Goal: Information Seeking & Learning: Learn about a topic

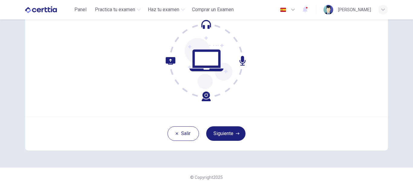
scroll to position [71, 0]
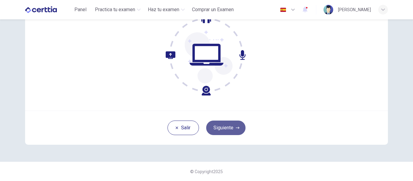
click at [227, 130] on button "Siguiente" at bounding box center [225, 128] width 39 height 15
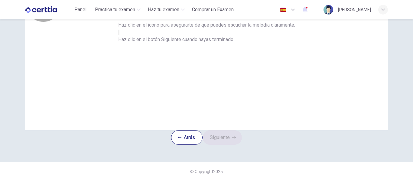
click at [120, 35] on button "button" at bounding box center [118, 33] width 1 height 6
click at [221, 130] on button "Siguiente" at bounding box center [222, 137] width 39 height 15
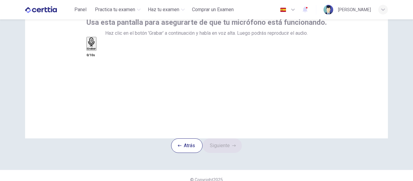
scroll to position [43, 0]
click at [96, 51] on div "Grabar" at bounding box center [91, 44] width 9 height 13
click at [97, 81] on div "Detener" at bounding box center [92, 64] width 10 height 53
click at [98, 50] on icon "button" at bounding box center [98, 50] width 0 height 0
click at [225, 153] on button "Siguiente" at bounding box center [222, 146] width 39 height 15
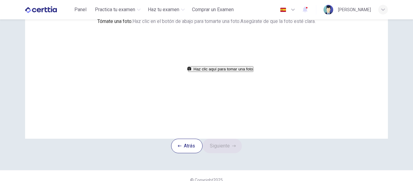
click at [220, 72] on button "Haz clic aquí para tomar una foto" at bounding box center [220, 69] width 65 height 6
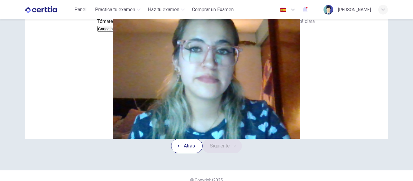
click at [131, 32] on button "Guardar" at bounding box center [123, 29] width 16 height 6
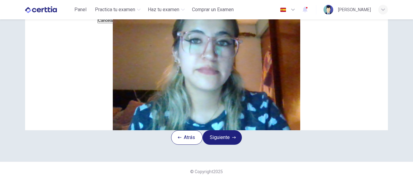
scroll to position [63, 0]
click at [236, 145] on button "Siguiente" at bounding box center [222, 137] width 39 height 15
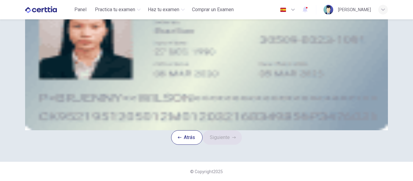
click at [238, 38] on div "Tomar una foto" at bounding box center [207, 34] width 274 height 7
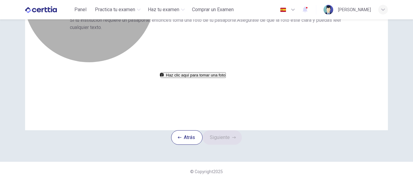
click at [224, 78] on button "Haz clic aquí para tomar una foto" at bounding box center [193, 75] width 65 height 6
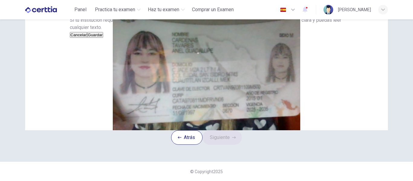
click at [103, 38] on button "Guardar" at bounding box center [95, 35] width 16 height 6
click at [234, 145] on button "Siguiente" at bounding box center [222, 137] width 39 height 15
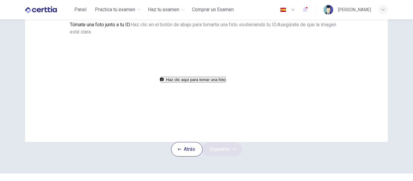
scroll to position [41, 0]
click at [202, 81] on button "Haz clic aquí para tomar una foto" at bounding box center [193, 79] width 65 height 6
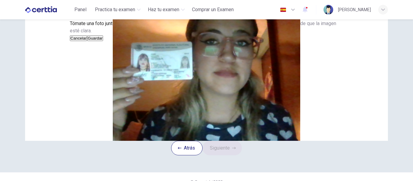
click at [103, 41] on button "Guardar" at bounding box center [95, 38] width 16 height 6
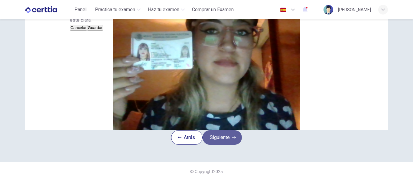
click at [226, 145] on button "Siguiente" at bounding box center [222, 137] width 39 height 15
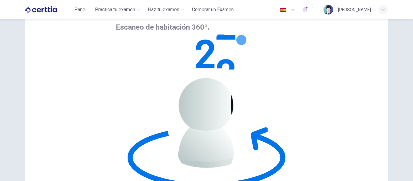
scroll to position [35, 0]
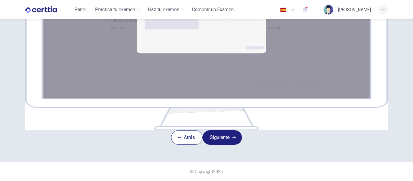
scroll to position [90, 0]
click at [235, 145] on button "Siguiente" at bounding box center [222, 137] width 39 height 15
click at [217, 145] on button "Siguiente" at bounding box center [222, 137] width 39 height 15
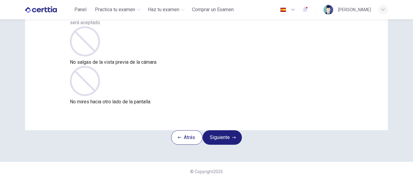
scroll to position [53, 0]
click at [229, 142] on button "Siguiente" at bounding box center [222, 137] width 39 height 15
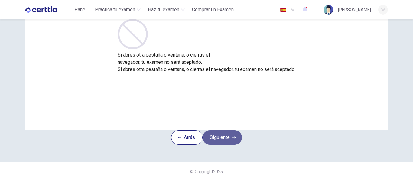
click at [229, 142] on button "Siguiente" at bounding box center [222, 137] width 39 height 15
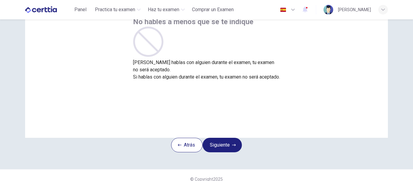
scroll to position [46, 0]
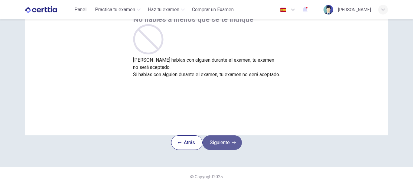
click at [229, 148] on button "Siguiente" at bounding box center [222, 143] width 39 height 15
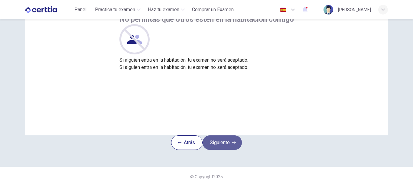
click at [229, 148] on button "Siguiente" at bounding box center [222, 143] width 39 height 15
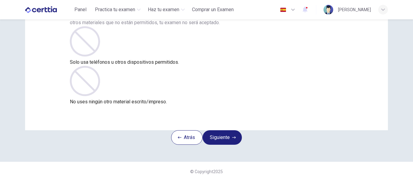
scroll to position [57, 0]
click at [226, 141] on button "Siguiente" at bounding box center [222, 137] width 39 height 15
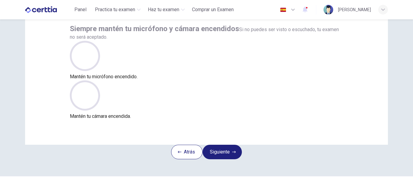
scroll to position [41, 0]
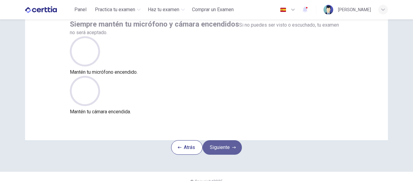
click at [226, 154] on button "Siguiente" at bounding box center [222, 147] width 39 height 15
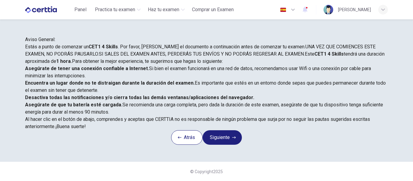
scroll to position [128, 0]
drag, startPoint x: 396, startPoint y: 0, endPoint x: 280, endPoint y: 90, distance: 146.7
click at [280, 117] on span "Al hacer clic en el botón de abajo, comprendes y aceptas que CERTTIA no es resp…" at bounding box center [197, 123] width 345 height 13
click at [228, 130] on button "Siguiente" at bounding box center [222, 137] width 39 height 15
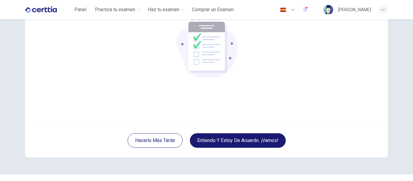
scroll to position [71, 0]
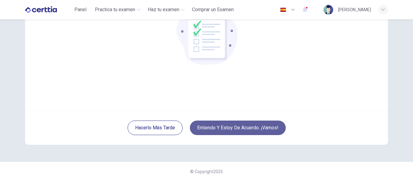
click at [228, 127] on button "Entiendo y estoy de acuerdo. ¡Vamos!" at bounding box center [238, 128] width 96 height 15
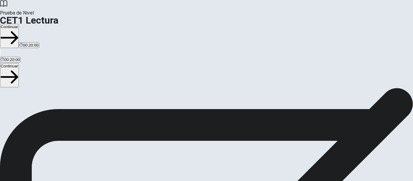
scroll to position [54, 0]
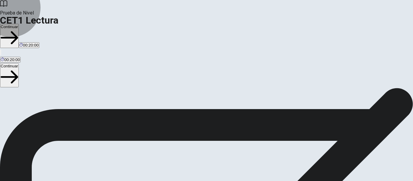
click at [19, 24] on button "Continuar" at bounding box center [9, 36] width 19 height 24
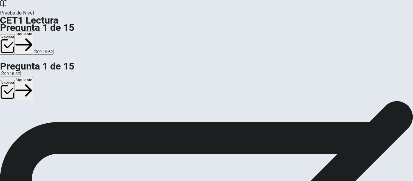
drag, startPoint x: 370, startPoint y: 37, endPoint x: 393, endPoint y: 7, distance: 38.0
click at [393, 7] on div "Prueba de Nivel CET1 Lectura Pregunta 1 de 15 Revisar Siguiente 00:19:52 Pregun…" at bounding box center [206, 90] width 413 height 181
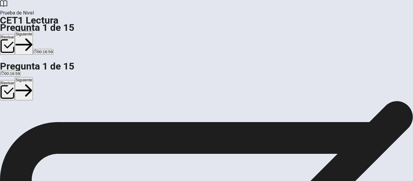
scroll to position [0, 0]
click at [33, 31] on button "Siguiente" at bounding box center [24, 43] width 18 height 24
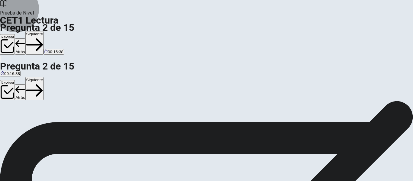
click at [44, 31] on button "Siguiente" at bounding box center [34, 43] width 18 height 24
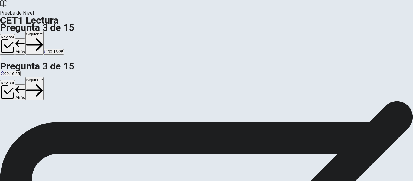
scroll to position [41, 0]
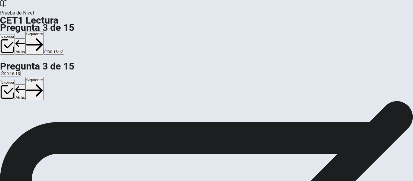
scroll to position [24, 0]
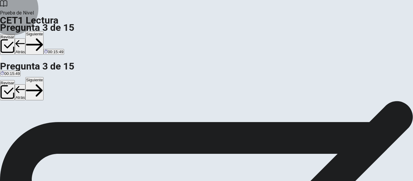
click at [44, 31] on button "Siguiente" at bounding box center [34, 43] width 18 height 24
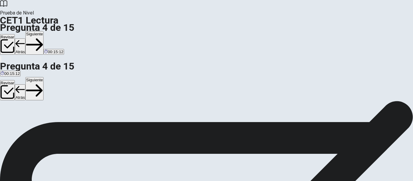
scroll to position [64, 0]
click at [44, 31] on button "Siguiente" at bounding box center [34, 43] width 18 height 24
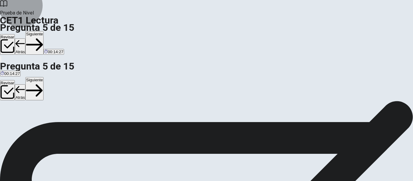
click at [44, 31] on button "Siguiente" at bounding box center [34, 43] width 18 height 24
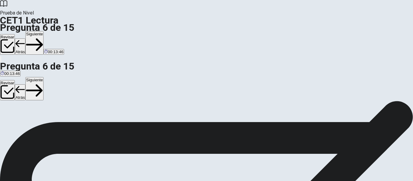
scroll to position [32, 0]
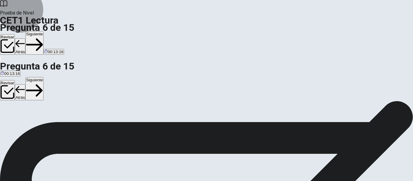
click at [44, 31] on button "Siguiente" at bounding box center [34, 43] width 18 height 24
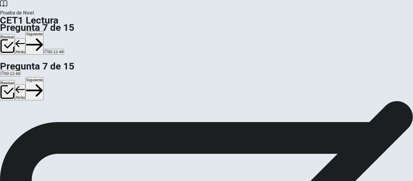
scroll to position [76, 0]
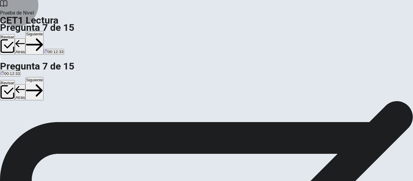
click at [44, 31] on button "Siguiente" at bounding box center [34, 43] width 18 height 24
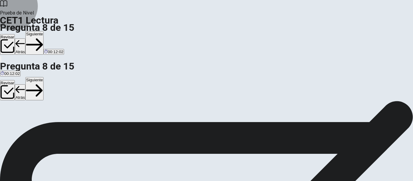
click at [44, 31] on button "Siguiente" at bounding box center [34, 43] width 18 height 24
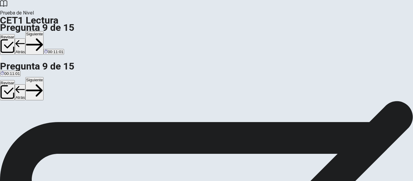
scroll to position [56, 0]
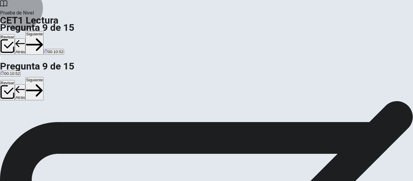
click at [44, 31] on button "Siguiente" at bounding box center [34, 43] width 18 height 24
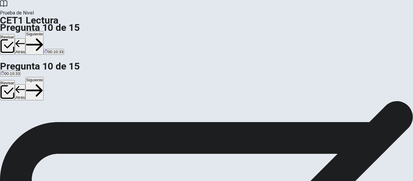
scroll to position [31, 0]
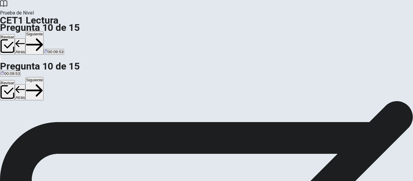
click at [44, 31] on button "Siguiente" at bounding box center [34, 43] width 18 height 24
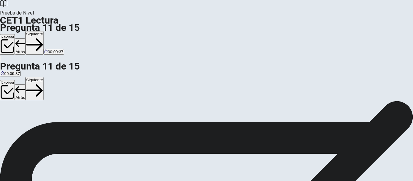
click at [44, 31] on button "Siguiente" at bounding box center [34, 43] width 18 height 24
drag, startPoint x: 275, startPoint y: 93, endPoint x: 210, endPoint y: 100, distance: 65.2
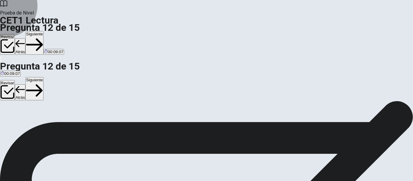
click at [44, 31] on button "Siguiente" at bounding box center [34, 43] width 18 height 24
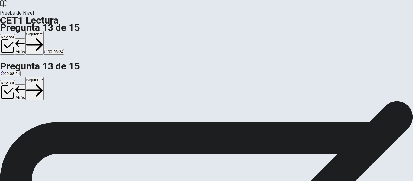
scroll to position [35, 0]
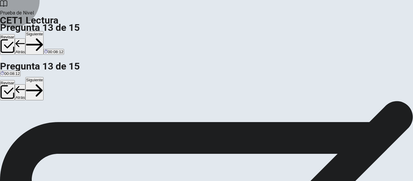
click at [44, 31] on button "Siguiente" at bounding box center [34, 43] width 18 height 24
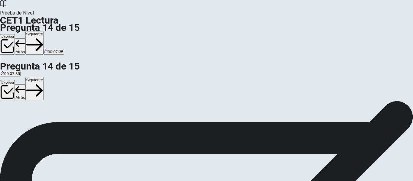
scroll to position [42, 0]
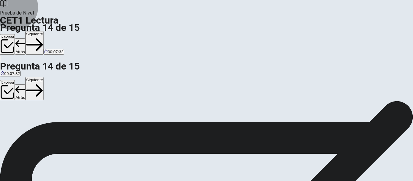
click at [44, 31] on button "Siguiente" at bounding box center [34, 43] width 18 height 24
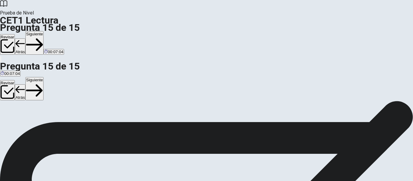
scroll to position [38, 0]
drag, startPoint x: 162, startPoint y: 84, endPoint x: 125, endPoint y: 91, distance: 37.8
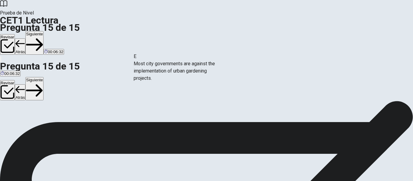
drag, startPoint x: 80, startPoint y: 82, endPoint x: 179, endPoint y: 66, distance: 100.9
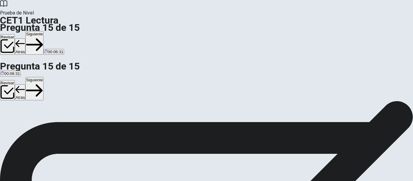
scroll to position [91, 0]
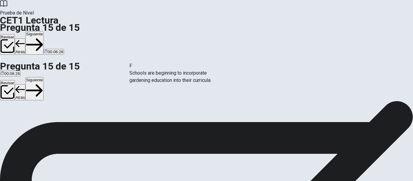
drag, startPoint x: 77, startPoint y: 128, endPoint x: 173, endPoint y: 84, distance: 106.2
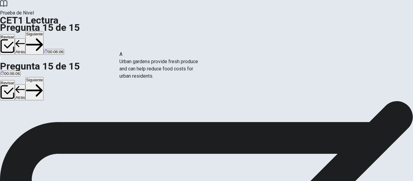
scroll to position [7, 0]
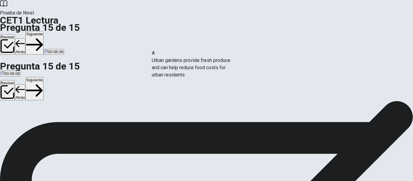
drag, startPoint x: 80, startPoint y: 53, endPoint x: 200, endPoint y: 67, distance: 121.0
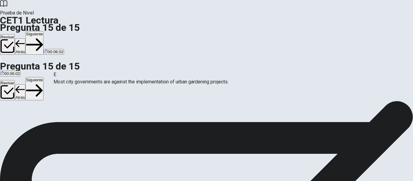
drag, startPoint x: 164, startPoint y: 86, endPoint x: 76, endPoint y: 83, distance: 87.5
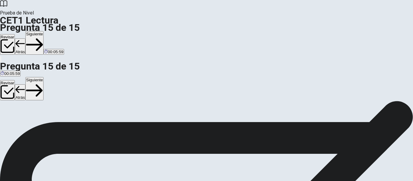
scroll to position [50, 0]
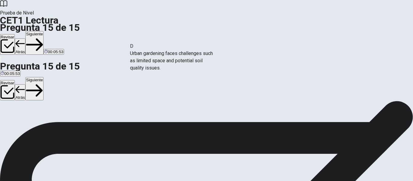
drag, startPoint x: 78, startPoint y: 87, endPoint x: 176, endPoint y: 68, distance: 99.7
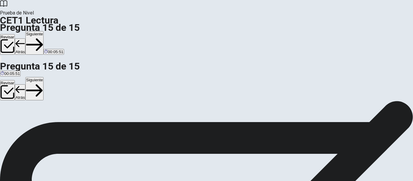
scroll to position [12, 0]
click at [44, 31] on button "Siguiente" at bounding box center [34, 43] width 18 height 24
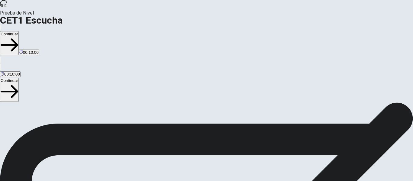
scroll to position [0, 0]
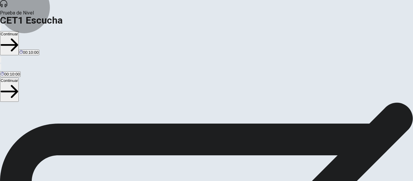
click at [19, 31] on button "Continuar" at bounding box center [9, 43] width 19 height 24
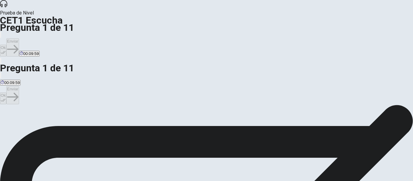
scroll to position [18, 0]
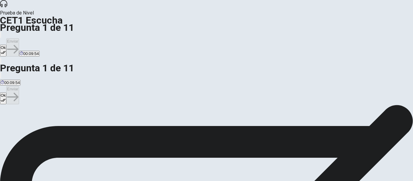
click at [6, 45] on button "Ok" at bounding box center [3, 51] width 6 height 12
click at [19, 38] on button "Enviar" at bounding box center [12, 47] width 13 height 18
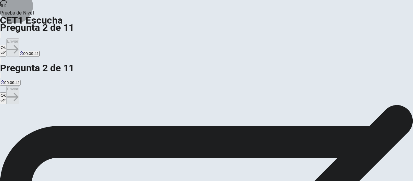
click at [6, 50] on icon "button" at bounding box center [3, 52] width 5 height 5
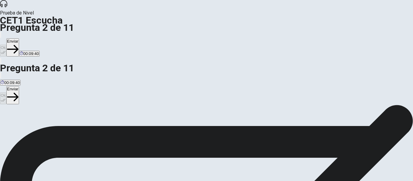
click at [19, 38] on button "Enviar" at bounding box center [12, 47] width 13 height 18
click at [6, 45] on button "Ok" at bounding box center [3, 51] width 6 height 12
click at [19, 38] on button "Enviar" at bounding box center [12, 47] width 13 height 18
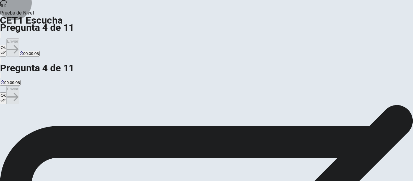
click at [6, 45] on button "Ok" at bounding box center [3, 51] width 6 height 12
click at [19, 38] on button "Enviar" at bounding box center [12, 47] width 13 height 18
click at [6, 45] on button "Ok" at bounding box center [3, 51] width 6 height 12
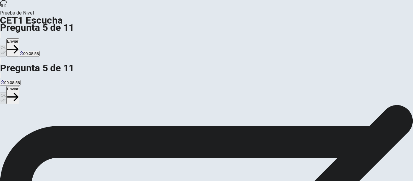
click at [19, 38] on button "Enviar" at bounding box center [12, 47] width 13 height 18
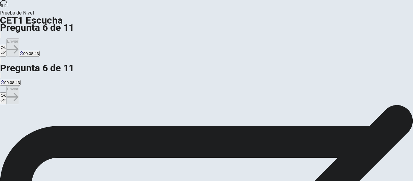
click at [6, 45] on button "Ok" at bounding box center [3, 51] width 6 height 12
click at [19, 38] on button "Enviar" at bounding box center [12, 47] width 13 height 18
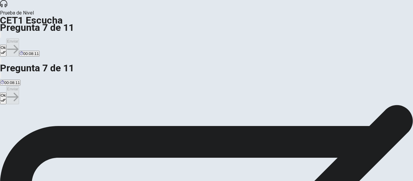
click at [6, 45] on button "Ok" at bounding box center [3, 51] width 6 height 12
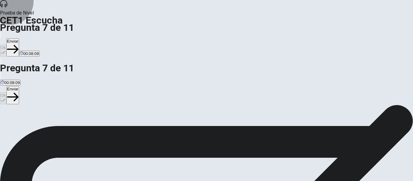
click at [19, 38] on button "Enviar" at bounding box center [12, 47] width 13 height 18
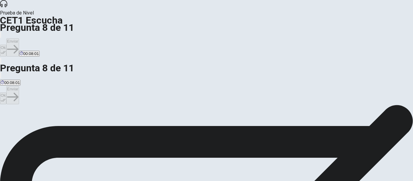
click at [298, 31] on div "Ok Enviar 00:08:01" at bounding box center [206, 44] width 413 height 26
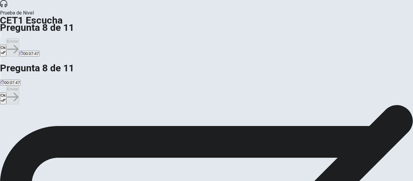
click at [6, 45] on button "Ok" at bounding box center [3, 51] width 6 height 12
click at [19, 38] on button "Enviar" at bounding box center [12, 47] width 13 height 18
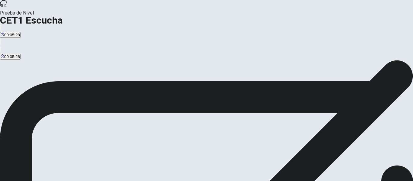
scroll to position [0, 0]
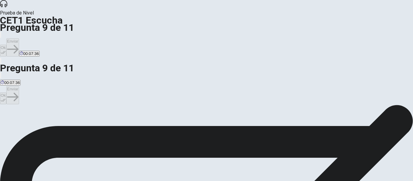
click at [6, 45] on button "Ok" at bounding box center [3, 51] width 6 height 12
click at [19, 38] on button "Enviar" at bounding box center [12, 47] width 13 height 18
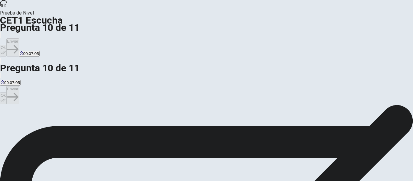
click at [6, 45] on button "Ok" at bounding box center [3, 51] width 6 height 12
click at [19, 38] on button "Enviar" at bounding box center [12, 47] width 13 height 18
click at [6, 45] on button "Ok" at bounding box center [3, 51] width 6 height 12
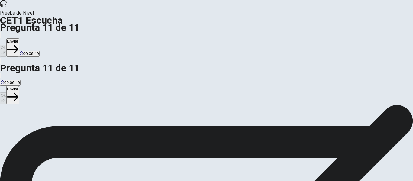
click at [19, 38] on button "Enviar" at bounding box center [12, 47] width 13 height 18
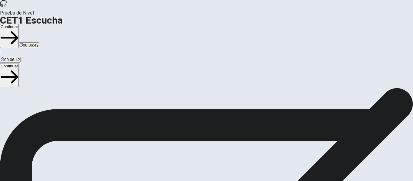
scroll to position [0, 0]
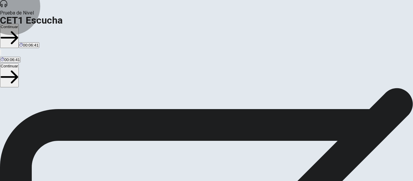
click at [19, 24] on button "Continuar" at bounding box center [9, 36] width 19 height 24
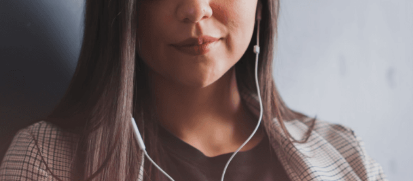
click at [19, 31] on button "Continuar" at bounding box center [9, 43] width 19 height 24
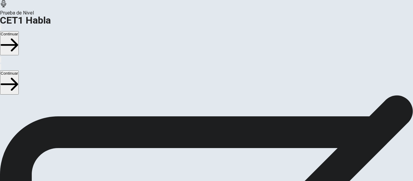
scroll to position [57, 0]
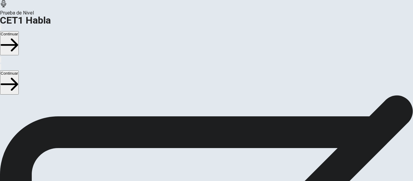
scroll to position [58, 0]
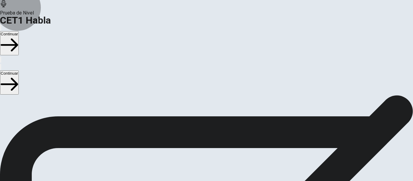
click at [19, 31] on button "Continuar" at bounding box center [9, 43] width 19 height 24
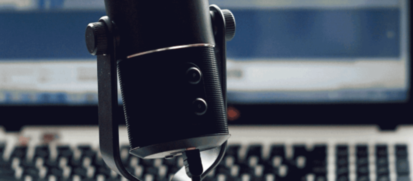
scroll to position [24, 0]
click at [19, 31] on button "Continuar" at bounding box center [9, 43] width 19 height 24
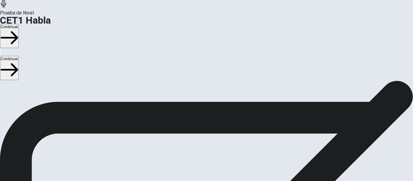
scroll to position [0, 0]
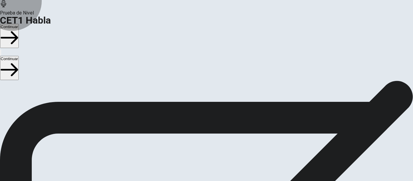
click at [19, 24] on button "Continuar" at bounding box center [9, 36] width 19 height 24
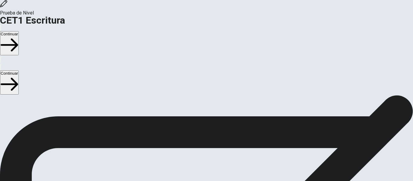
click at [19, 31] on button "Continuar" at bounding box center [9, 43] width 19 height 24
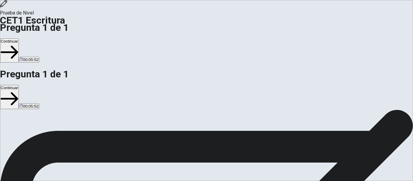
scroll to position [79, 0]
type textarea "**********"
click at [19, 38] on button "Continuar" at bounding box center [9, 50] width 19 height 24
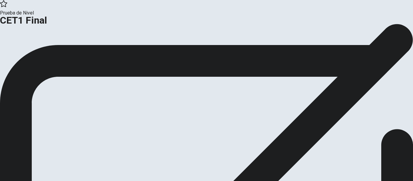
scroll to position [0, 0]
